Goal: Information Seeking & Learning: Stay updated

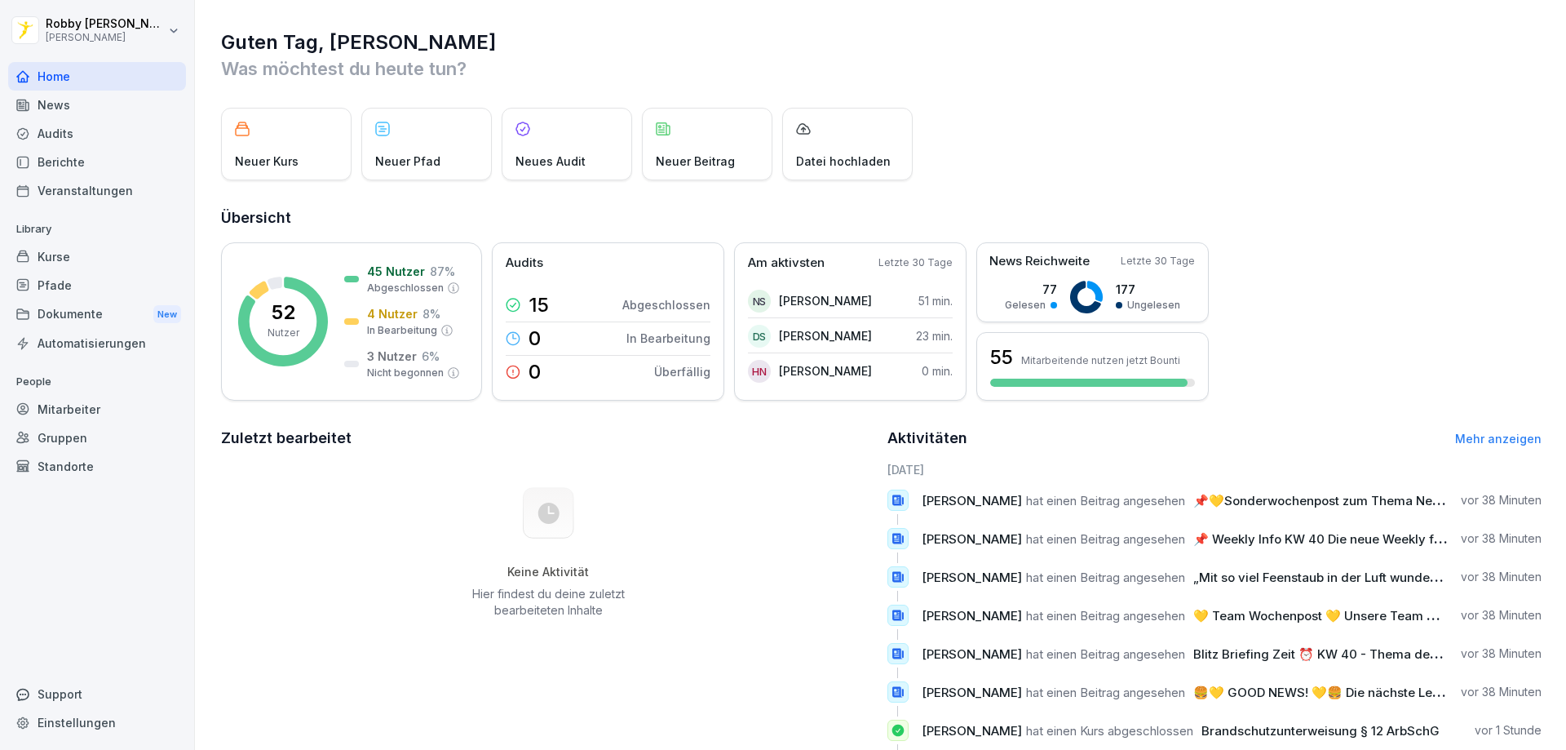
click at [108, 159] on div "Berichte" at bounding box center [97, 162] width 178 height 29
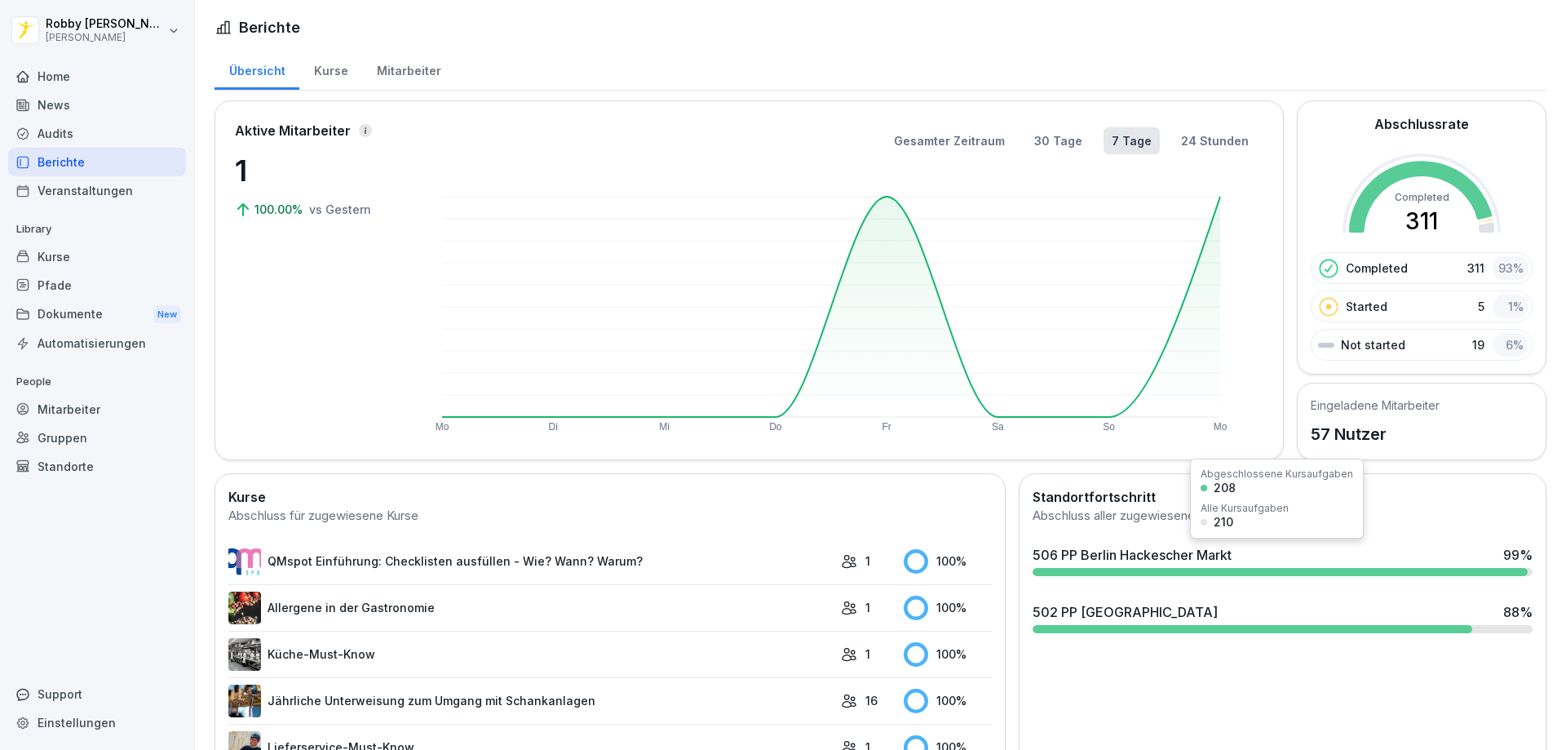
click at [1240, 552] on div "506 PP [GEOGRAPHIC_DATA] Hackescher Markt 99 %" at bounding box center [1283, 555] width 500 height 20
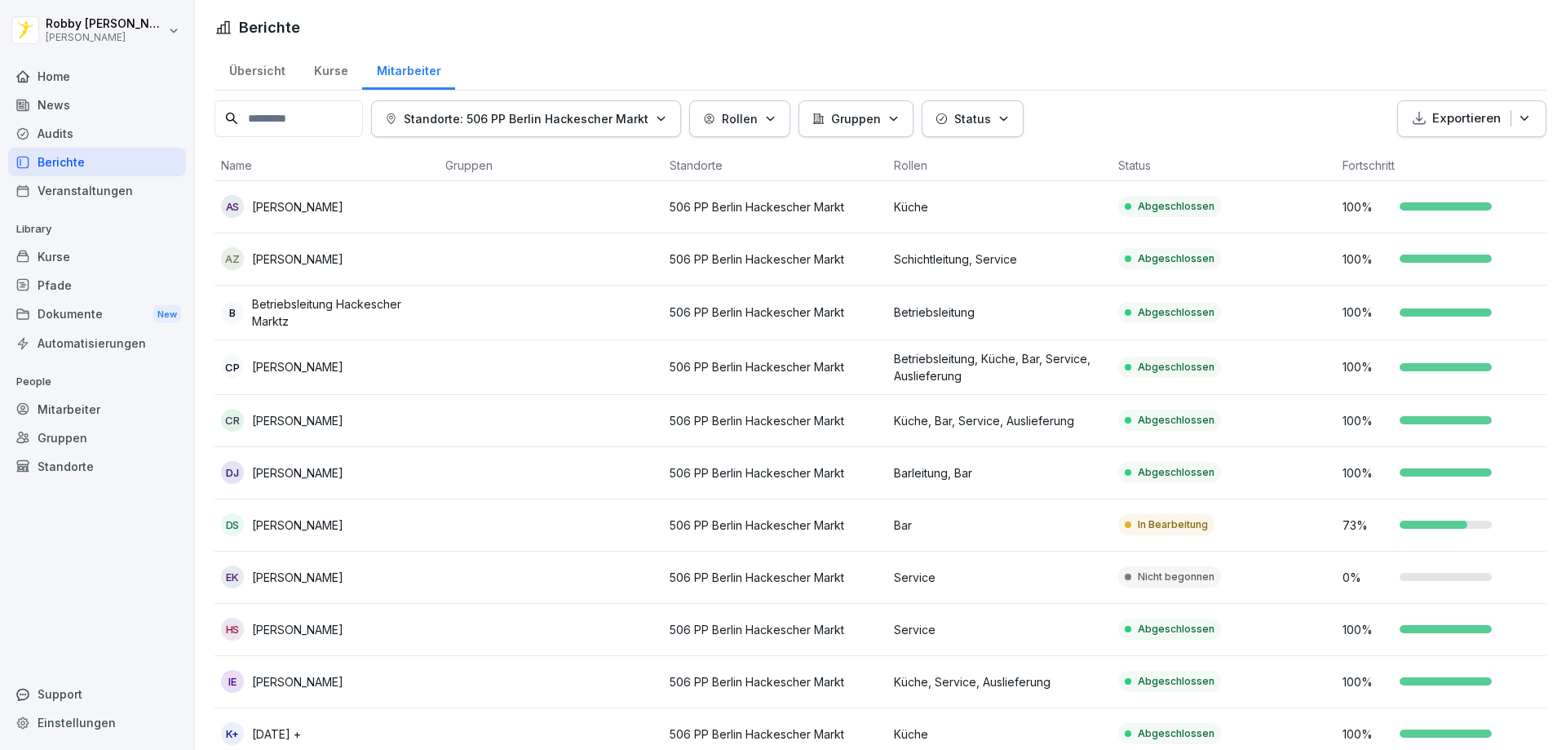
click at [86, 105] on div "News" at bounding box center [97, 105] width 178 height 29
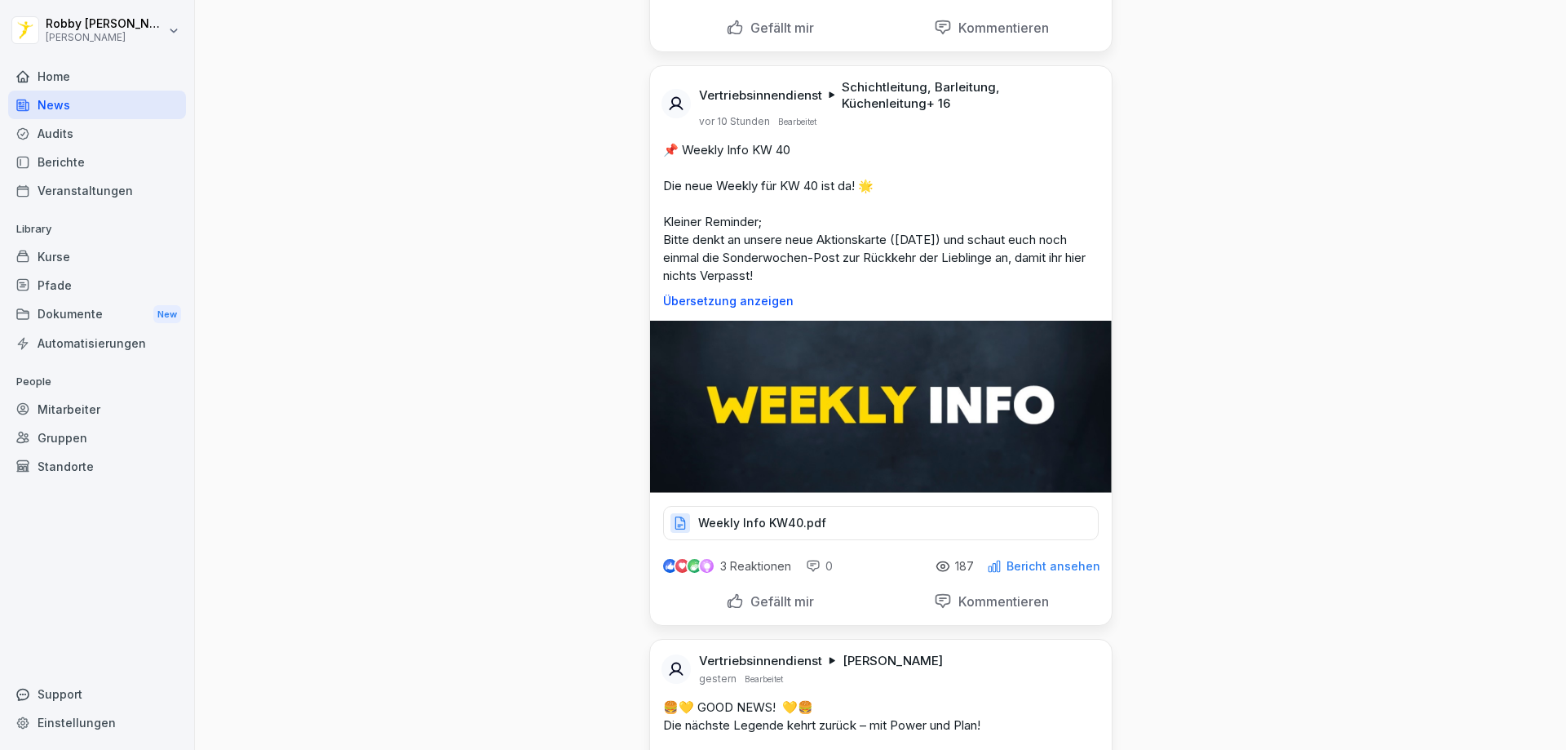
scroll to position [816, 0]
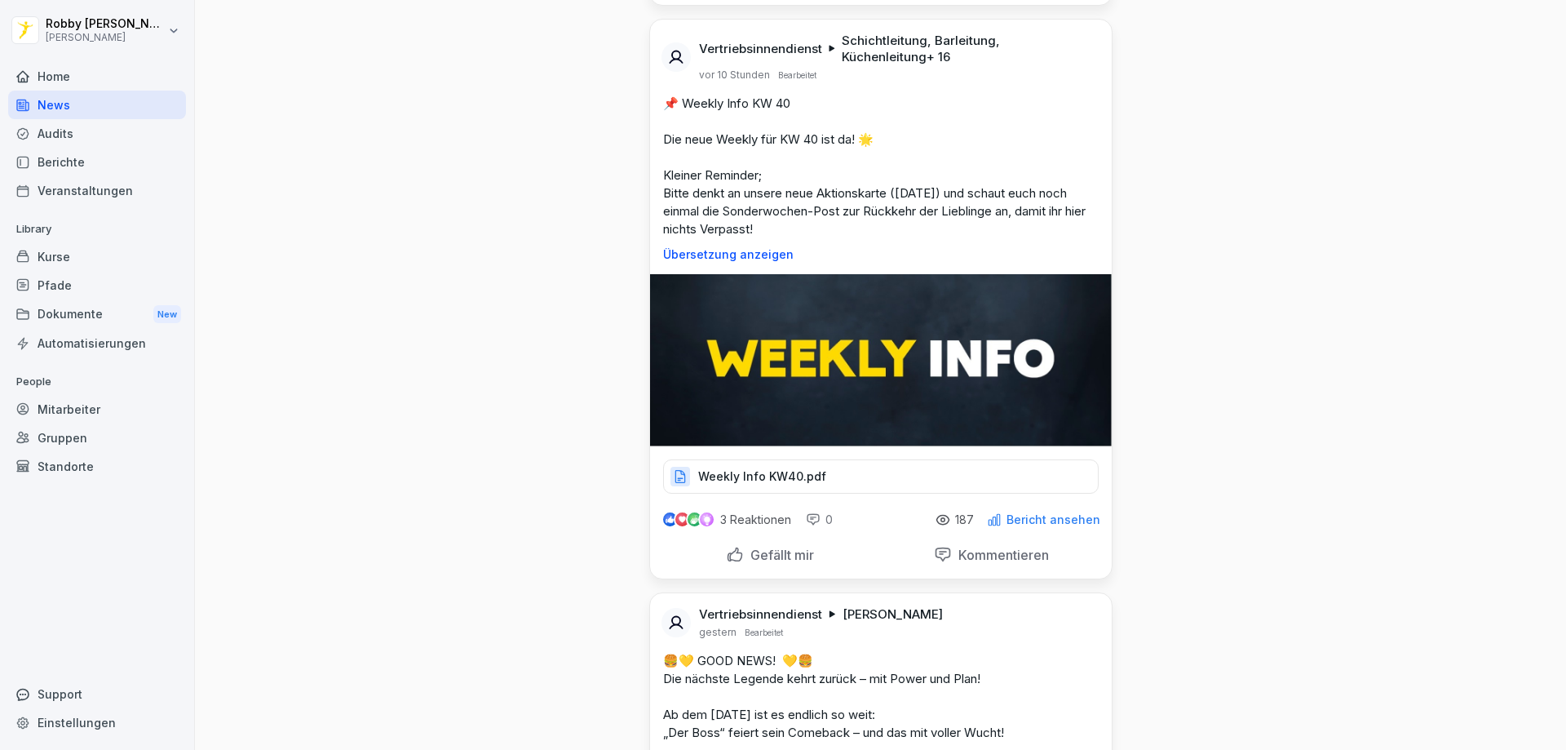
click at [724, 470] on p "Weekly Info KW40.pdf" at bounding box center [762, 476] width 128 height 16
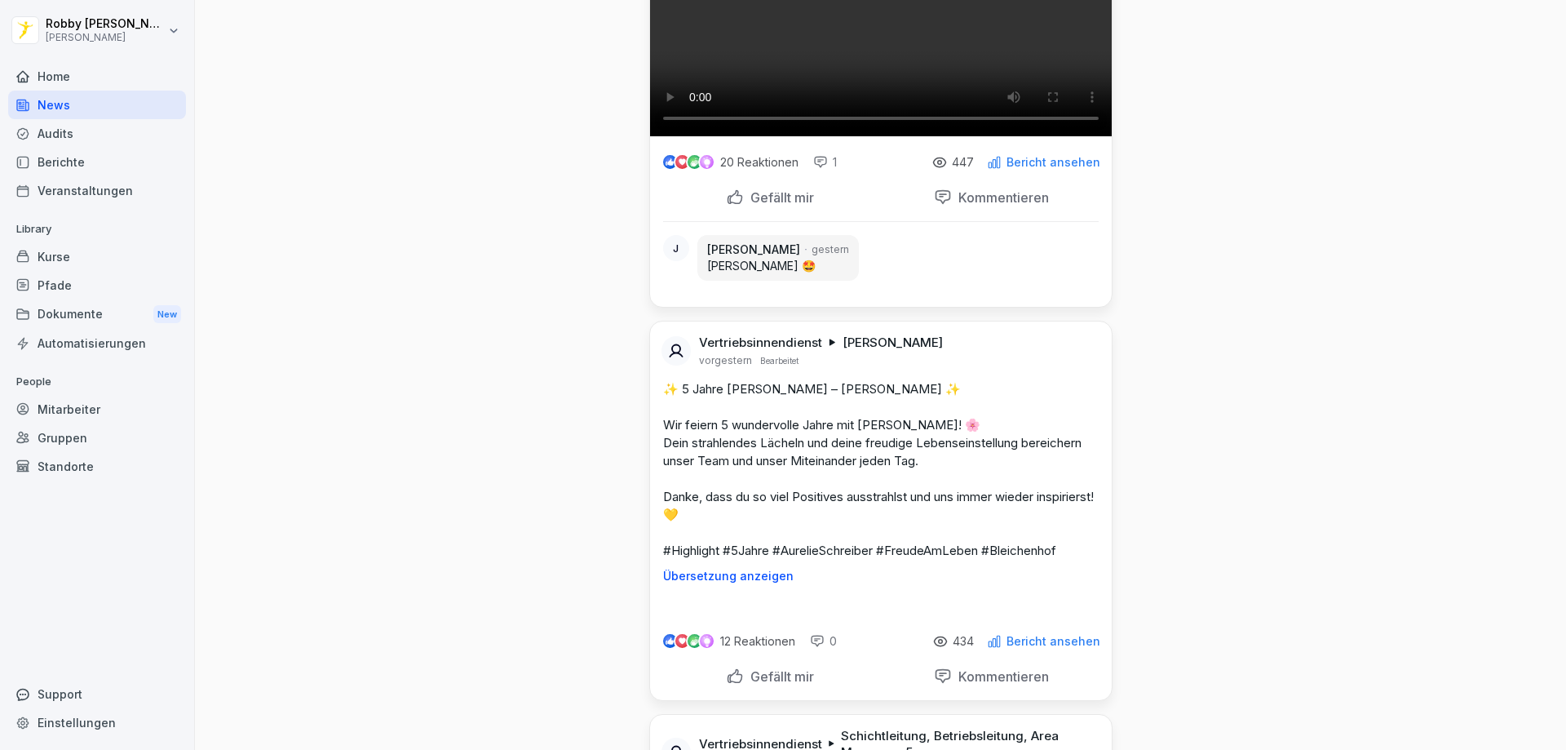
scroll to position [3345, 0]
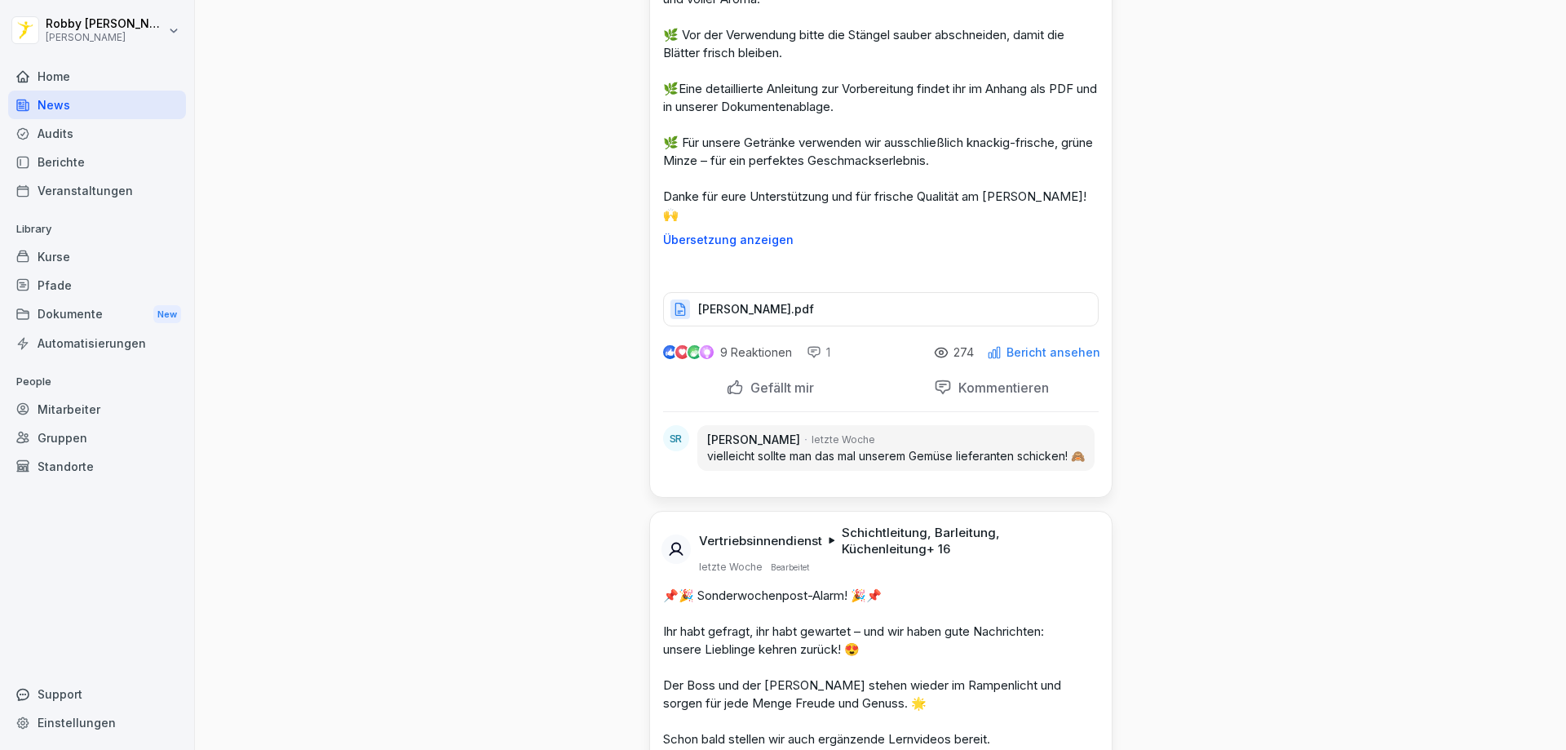
scroll to position [12891, 0]
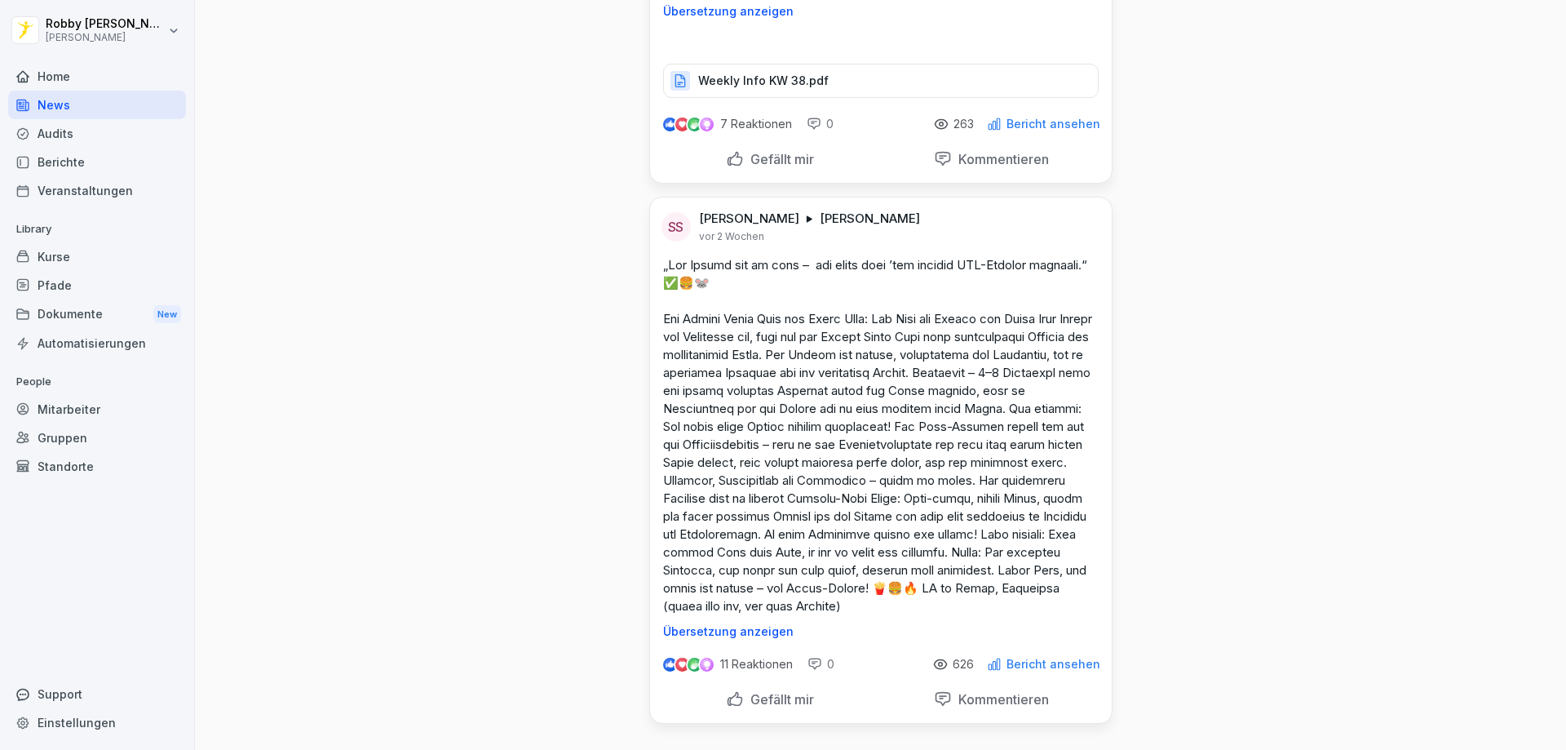
scroll to position [16725, 0]
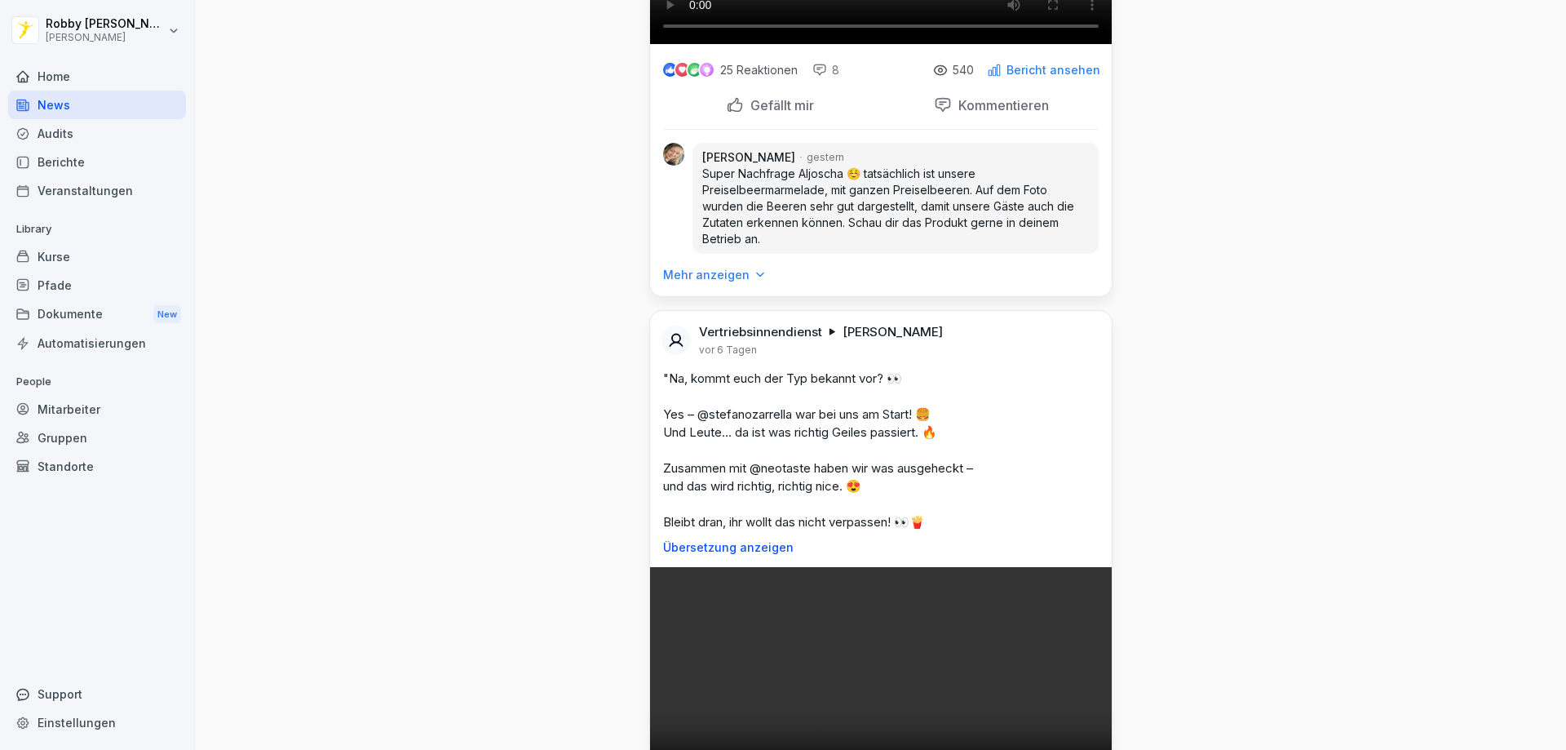
scroll to position [7098, 0]
